Goal: Find specific page/section: Find specific page/section

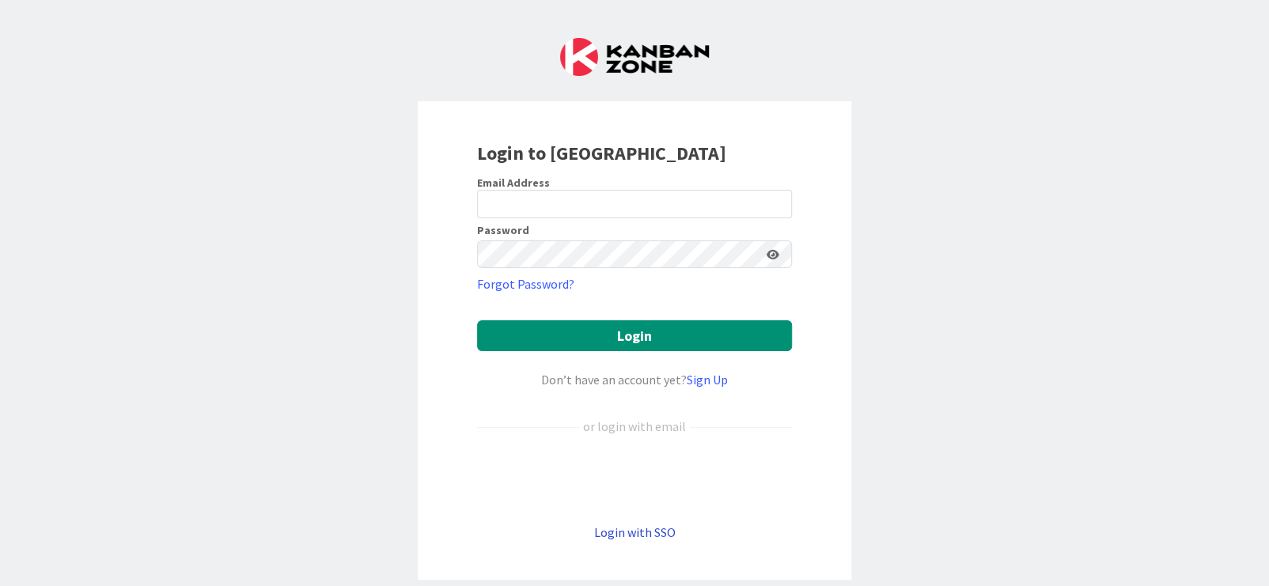
click at [618, 534] on link "Login with SSO" at bounding box center [635, 533] width 82 height 16
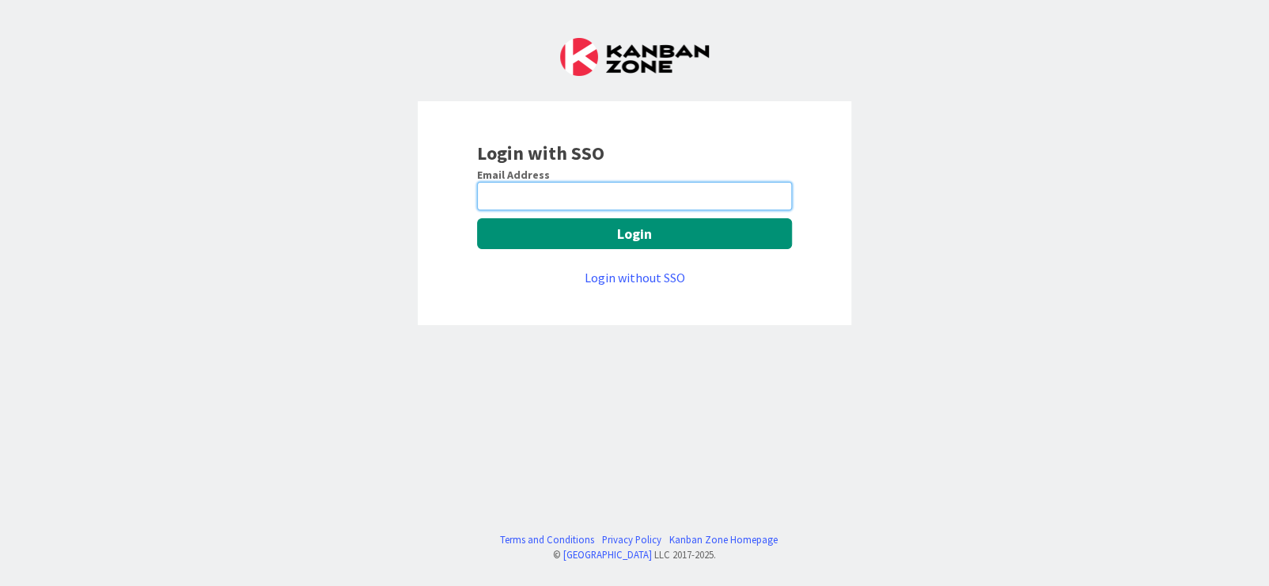
drag, startPoint x: 555, startPoint y: 192, endPoint x: 563, endPoint y: 195, distance: 8.5
click at [555, 192] on input "email" at bounding box center [634, 196] width 315 height 28
type input "vlade.naumovski@mrcglobal.com"
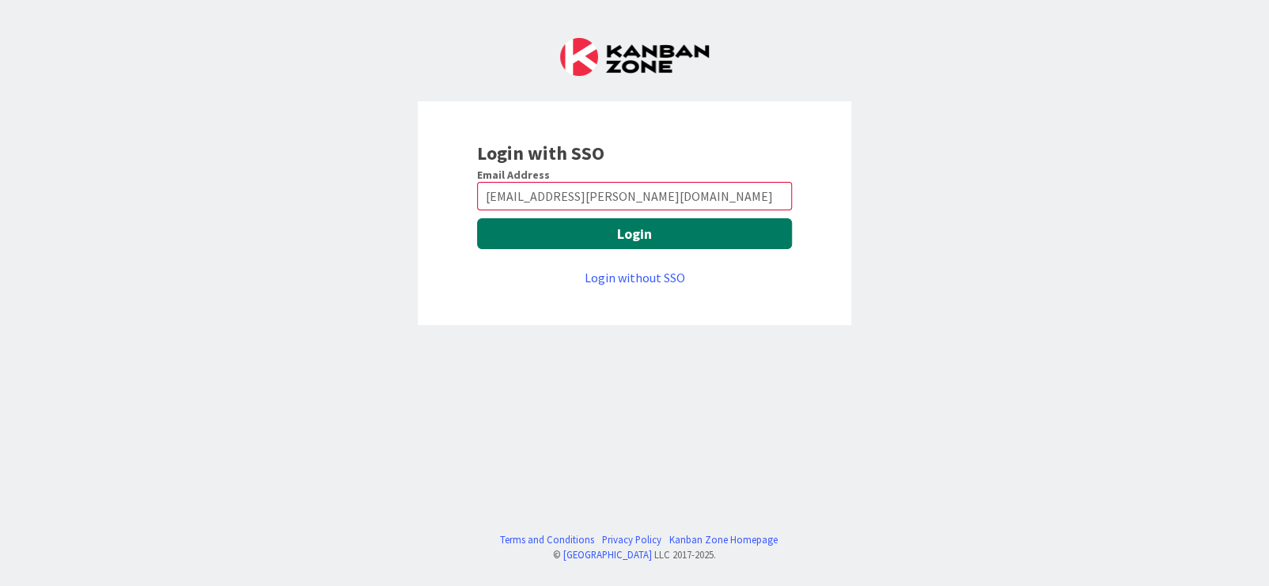
click at [616, 229] on button "Login" at bounding box center [634, 233] width 315 height 31
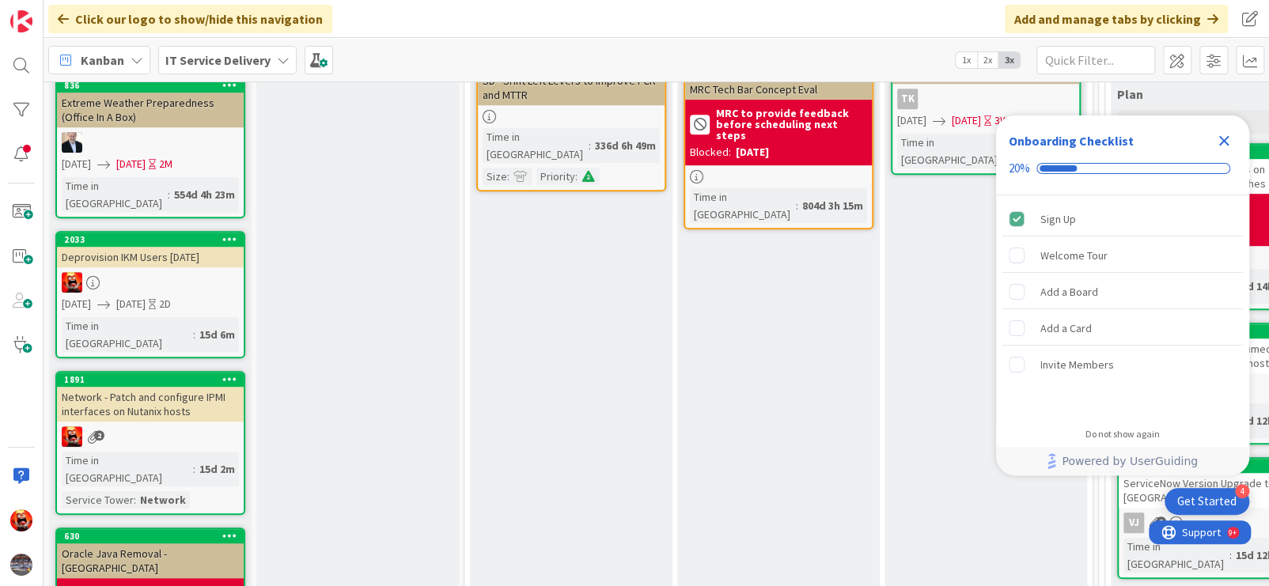
scroll to position [316, 0]
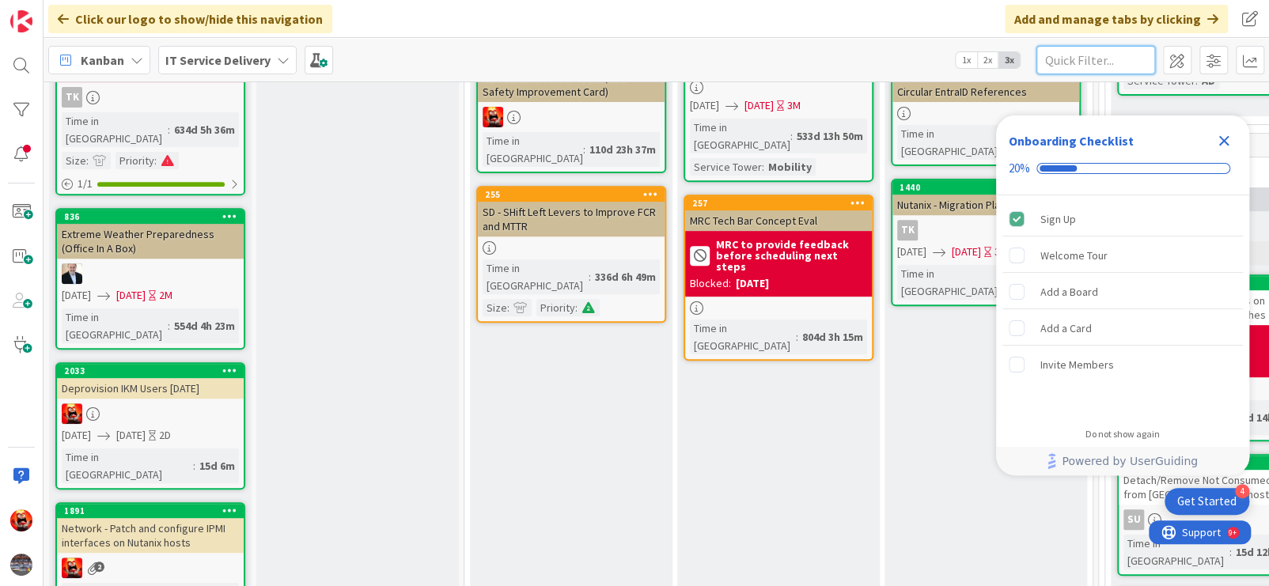
click at [1079, 56] on input "text" at bounding box center [1096, 60] width 119 height 28
type input "xdr"
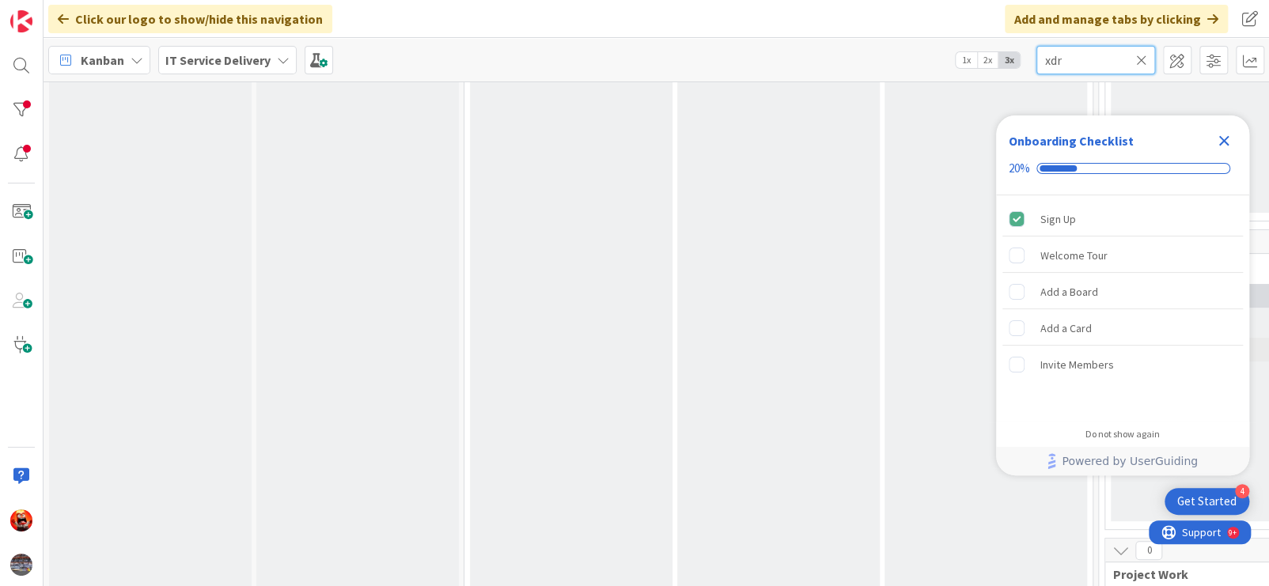
scroll to position [396, 0]
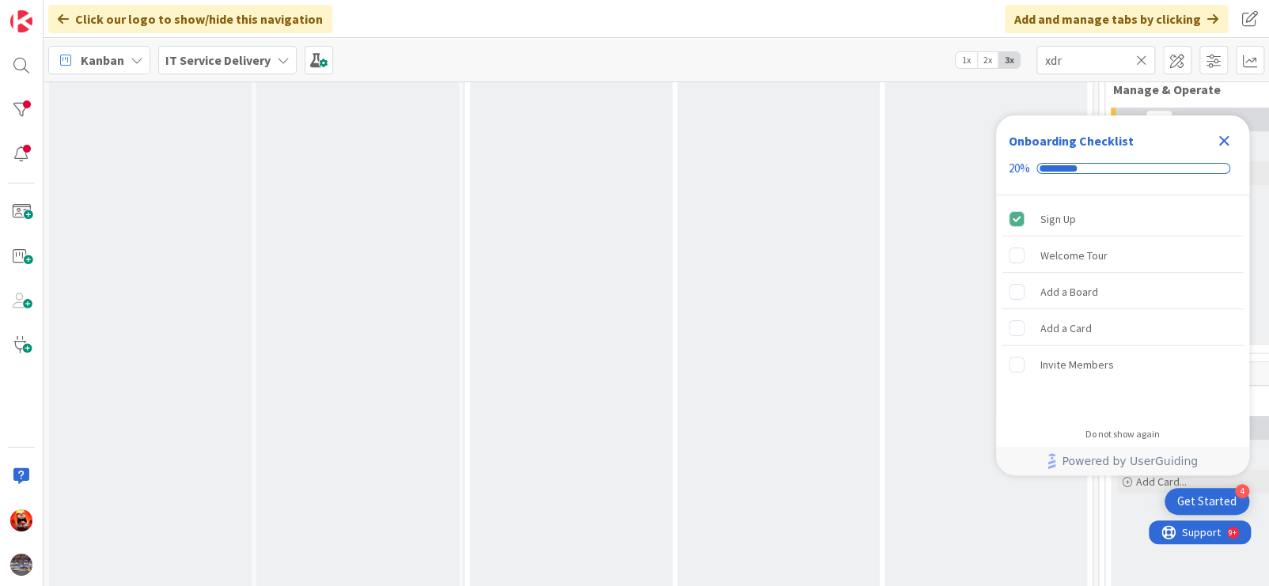
click at [1223, 140] on icon "Close Checklist" at bounding box center [1224, 141] width 10 height 10
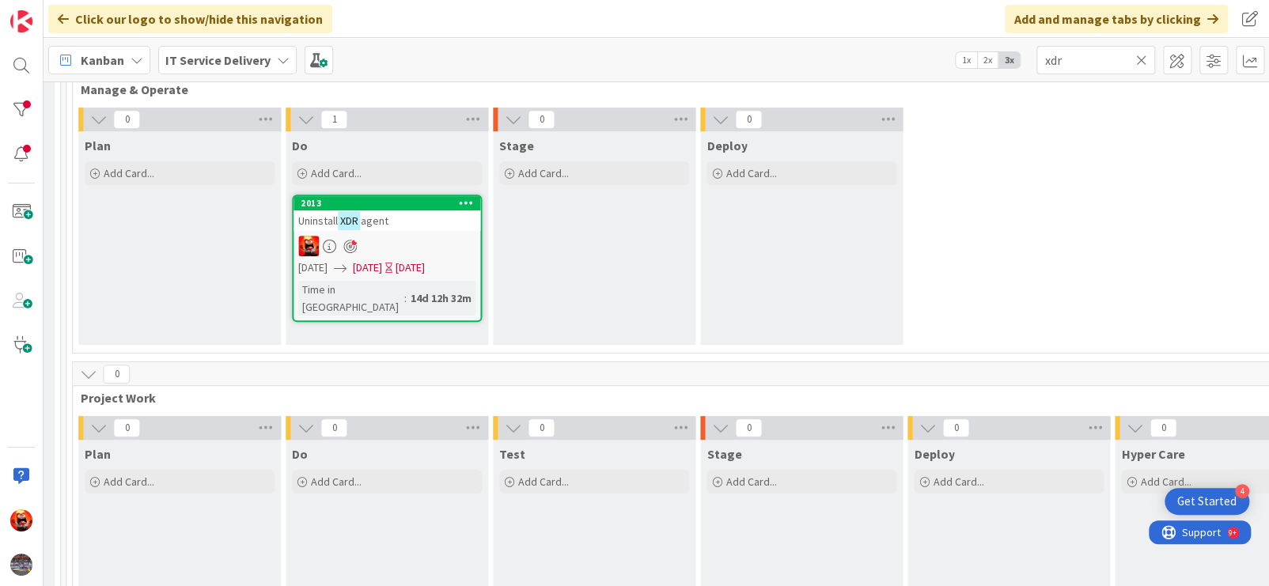
scroll to position [396, 1031]
click at [426, 229] on div "Uninstall XDR agent" at bounding box center [388, 220] width 187 height 21
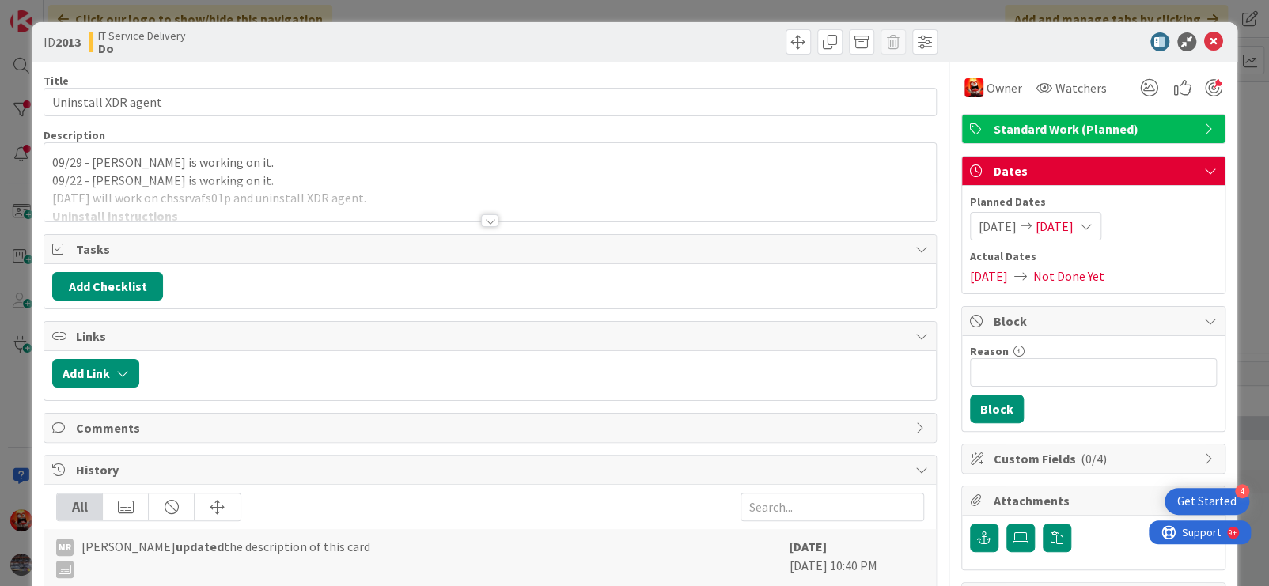
click at [483, 221] on div at bounding box center [489, 220] width 17 height 13
